Goal: Transaction & Acquisition: Purchase product/service

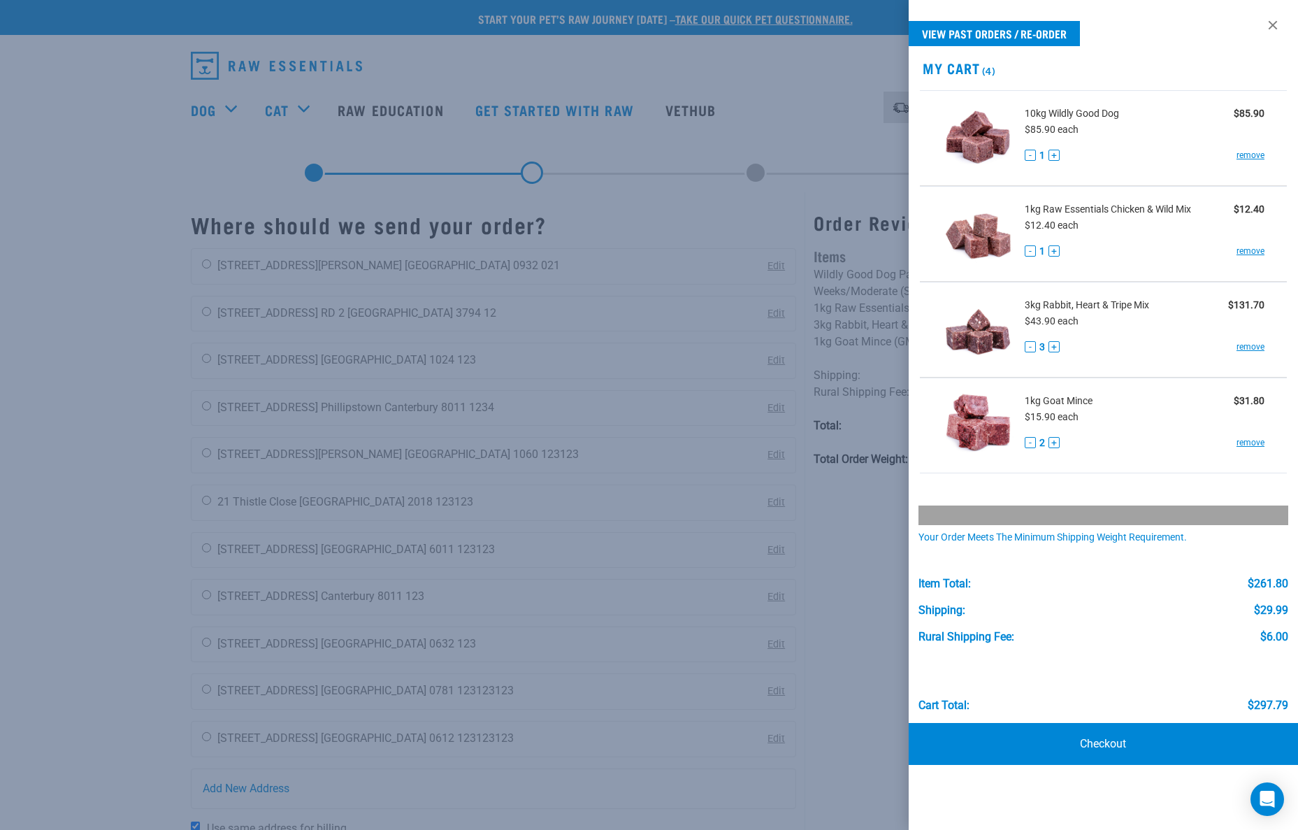
click at [206, 50] on div at bounding box center [649, 415] width 1298 height 830
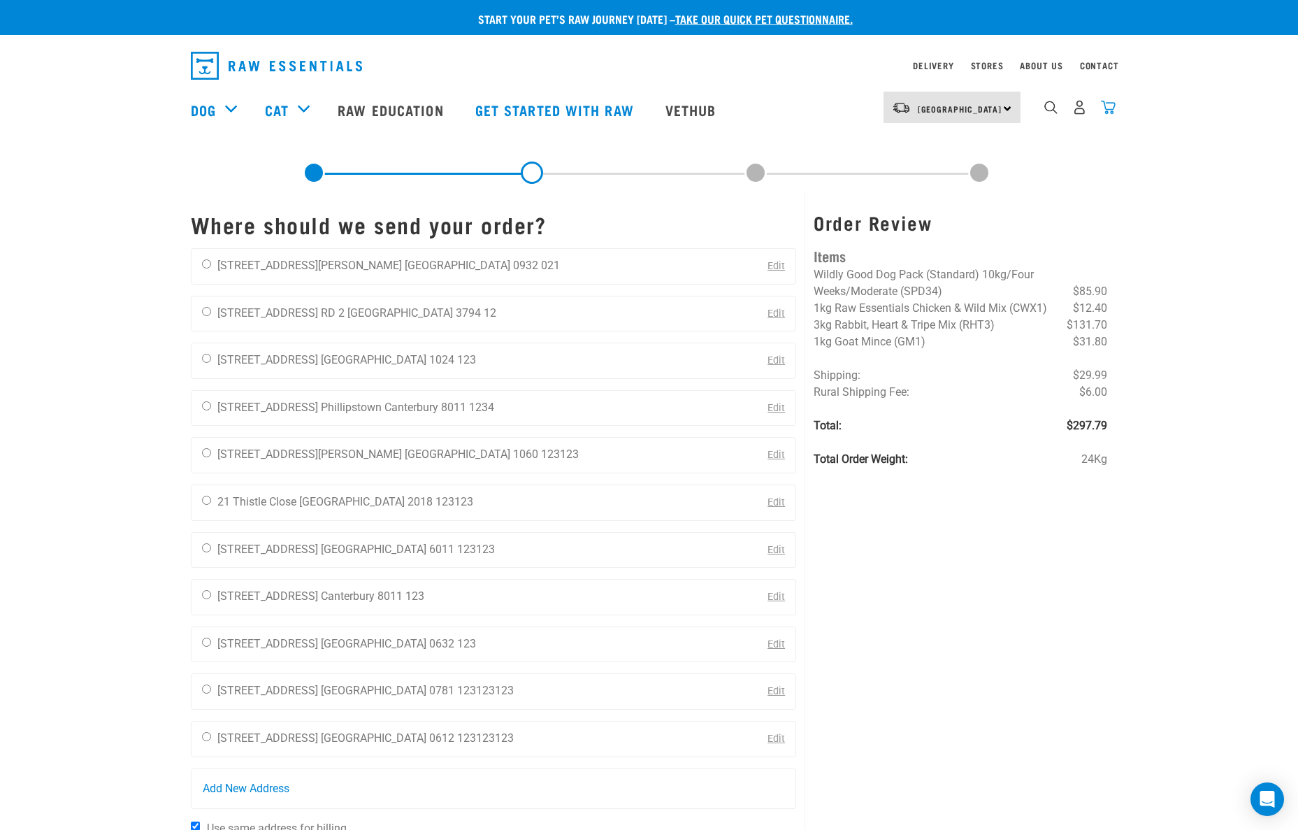
click at [1113, 113] on img "dropdown navigation" at bounding box center [1108, 107] width 15 height 15
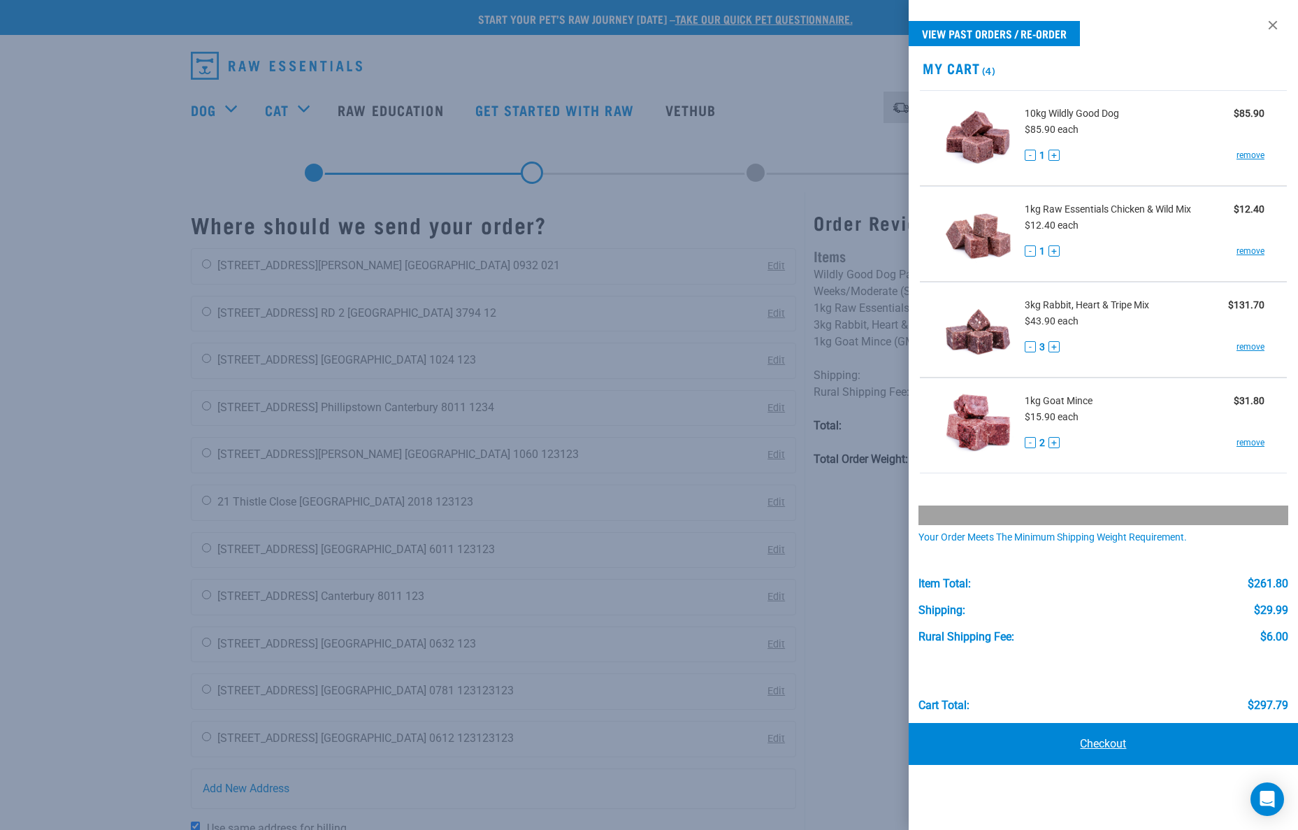
click at [1108, 741] on link "Checkout" at bounding box center [1103, 744] width 389 height 42
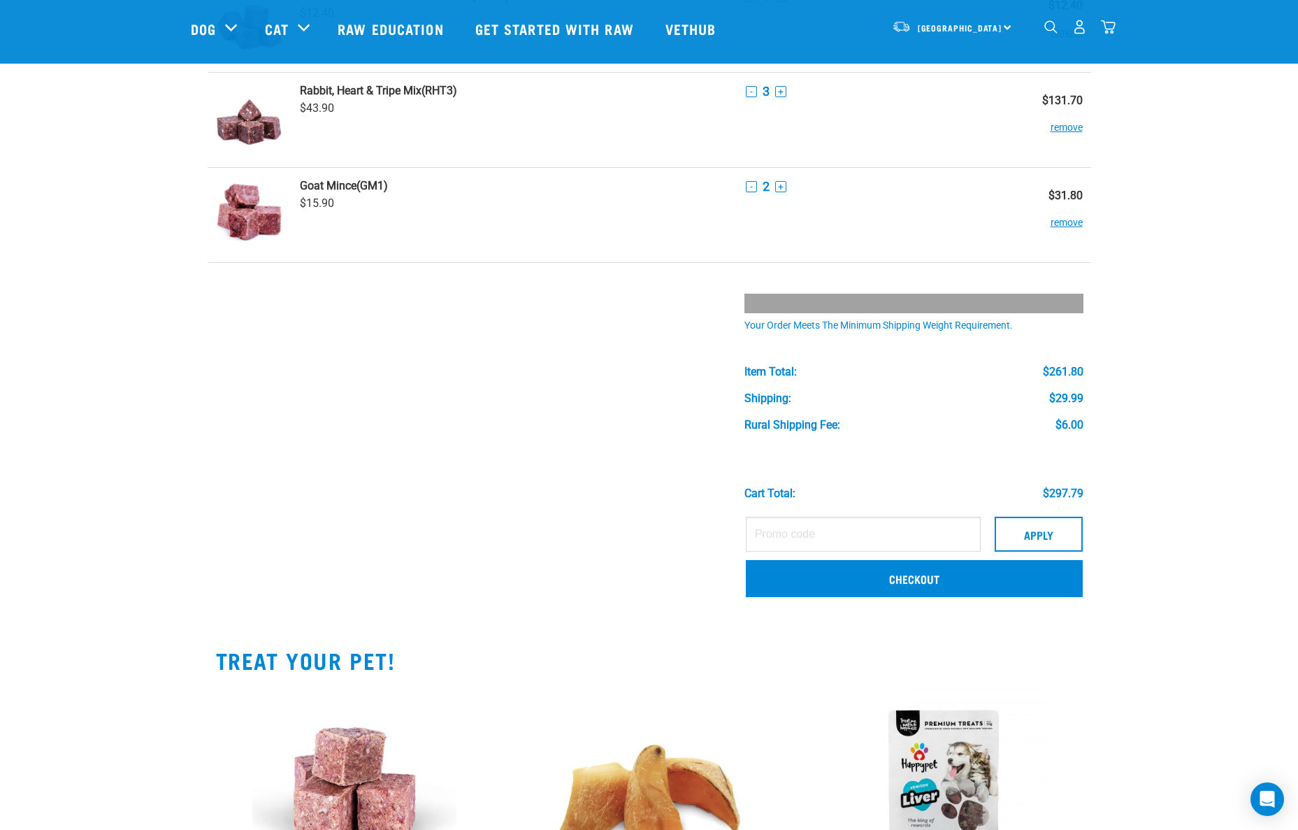
scroll to position [246, 0]
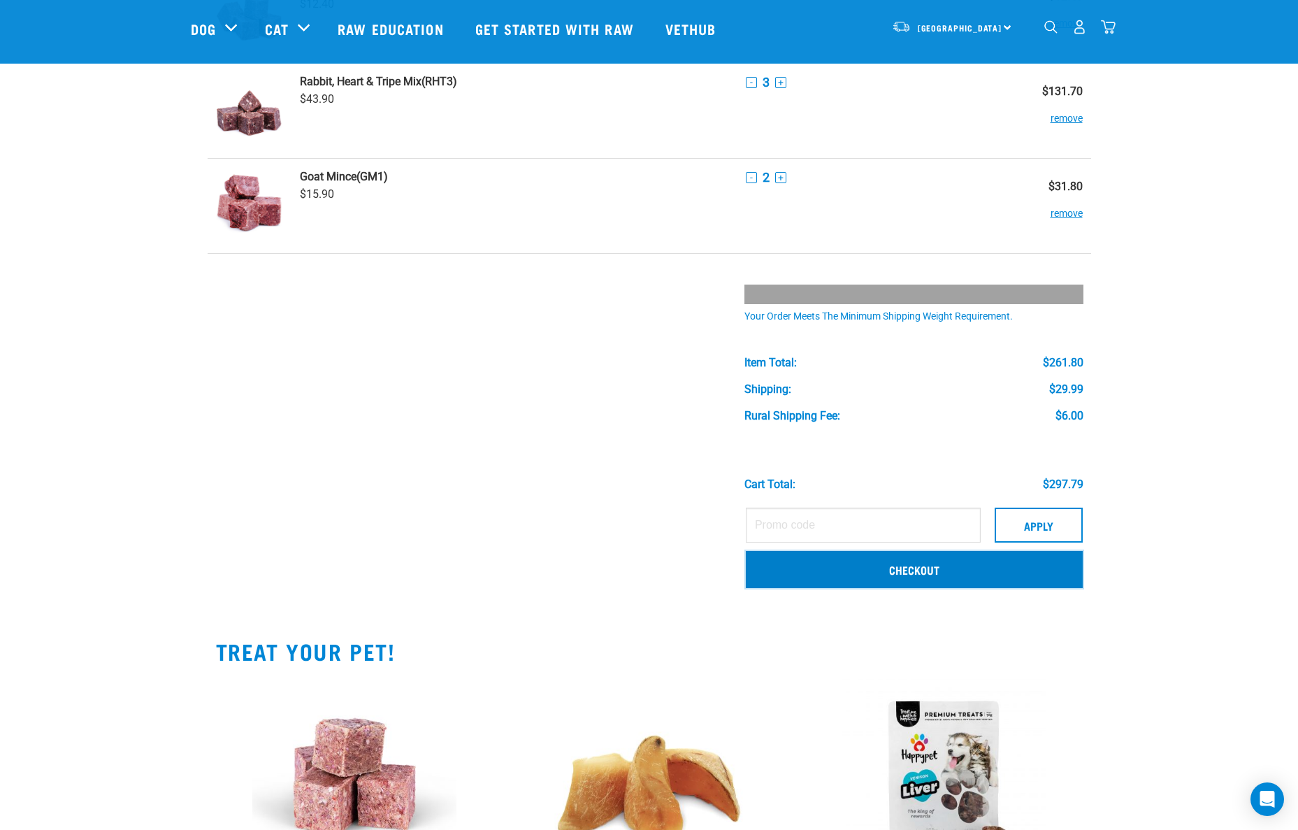
click at [937, 575] on link "Checkout" at bounding box center [914, 569] width 337 height 36
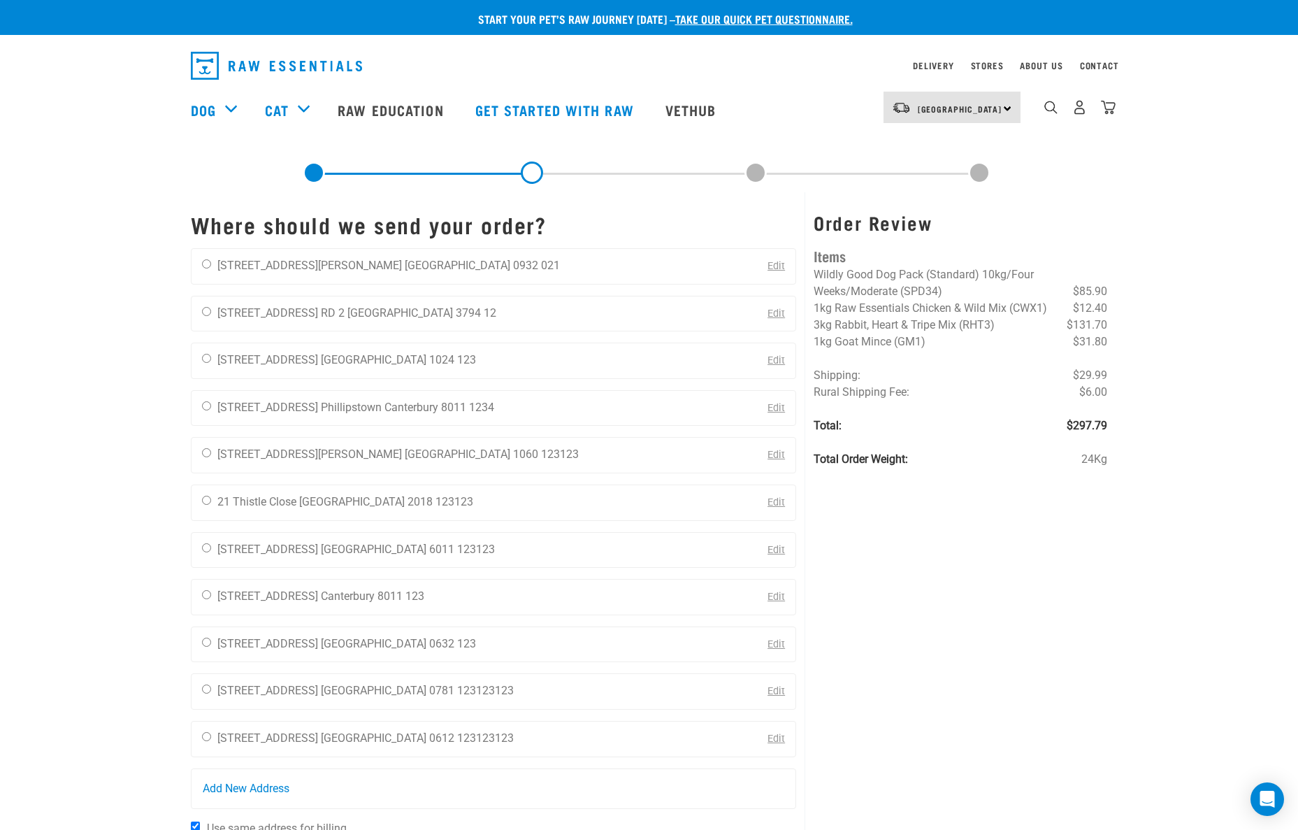
click at [207, 53] on img "dropdown navigation" at bounding box center [276, 66] width 171 height 28
